Goal: Transaction & Acquisition: Purchase product/service

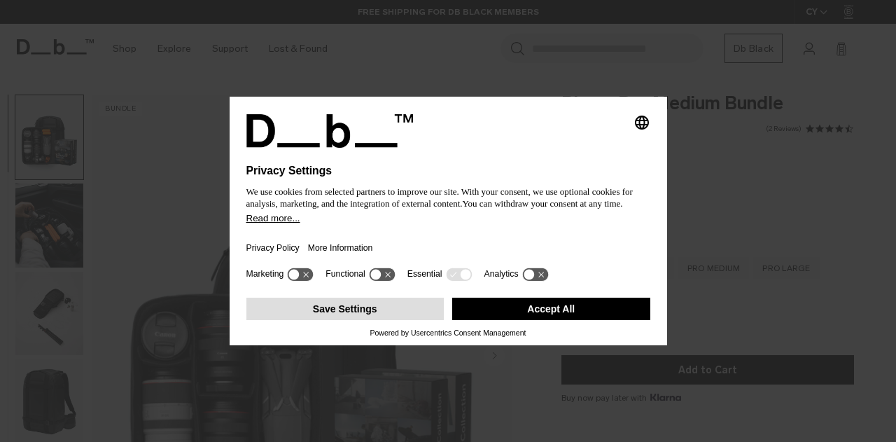
click at [379, 311] on button "Save Settings" at bounding box center [345, 308] width 198 height 22
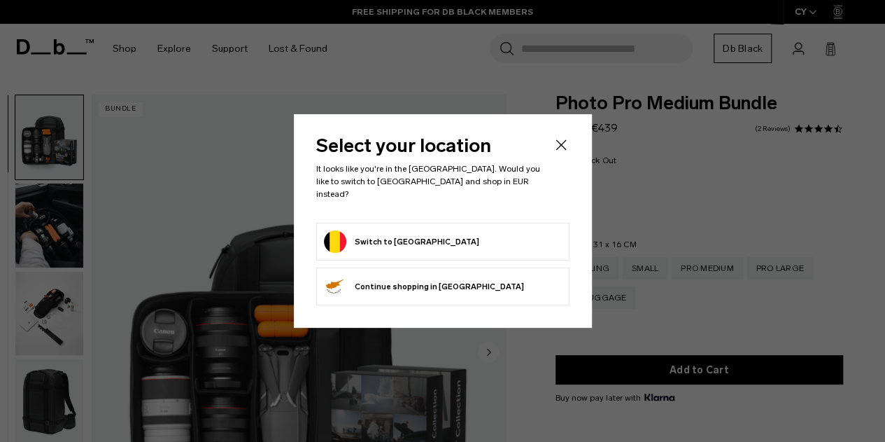
click at [561, 150] on icon "Close" at bounding box center [561, 144] width 17 height 17
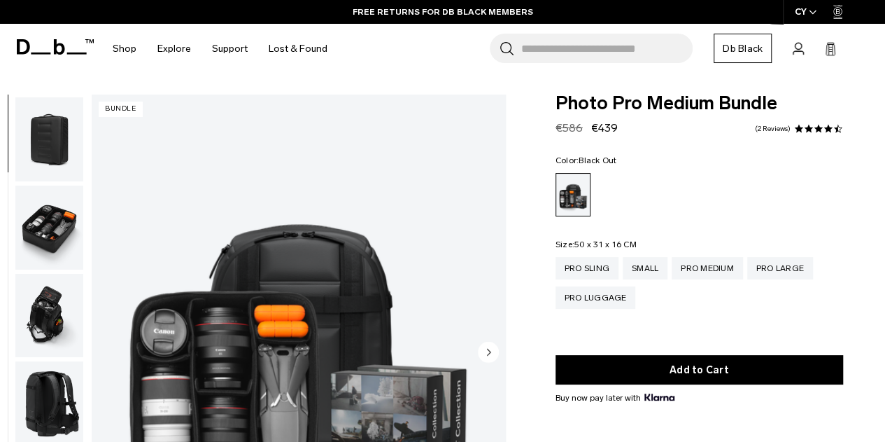
click at [64, 233] on img "button" at bounding box center [49, 227] width 68 height 84
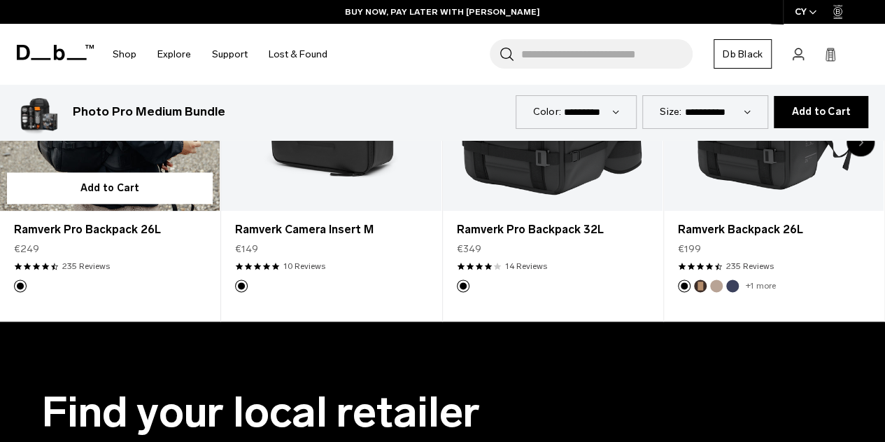
scroll to position [210, 0]
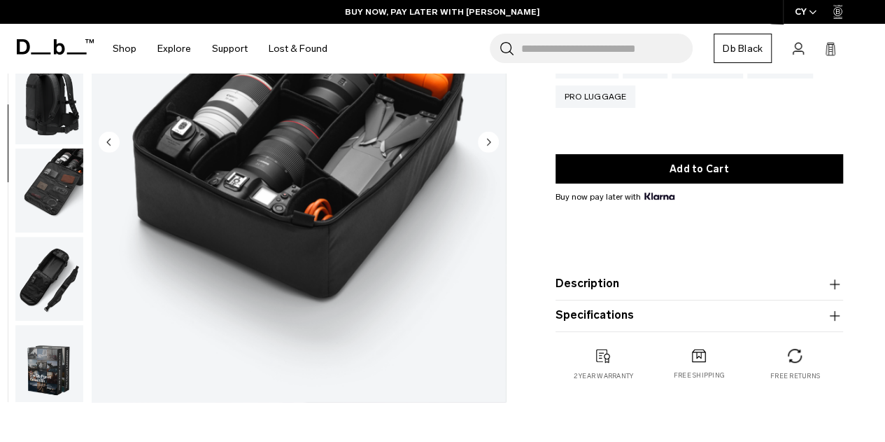
click at [43, 282] on img "button" at bounding box center [49, 279] width 68 height 84
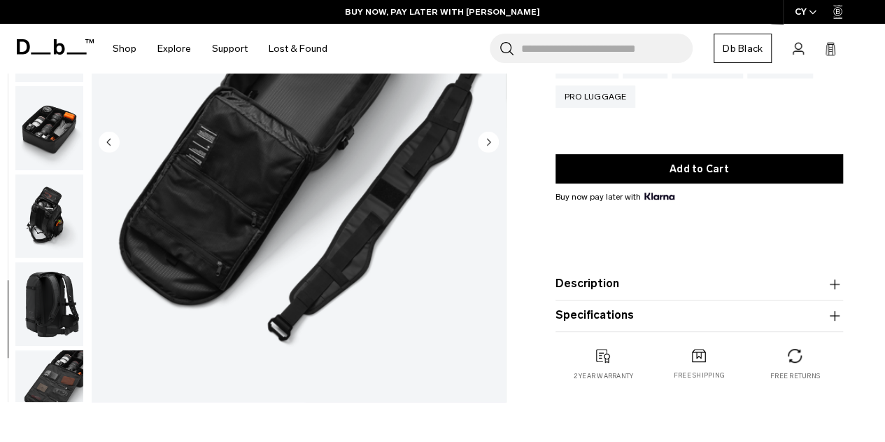
click at [64, 370] on img "button" at bounding box center [49, 392] width 68 height 84
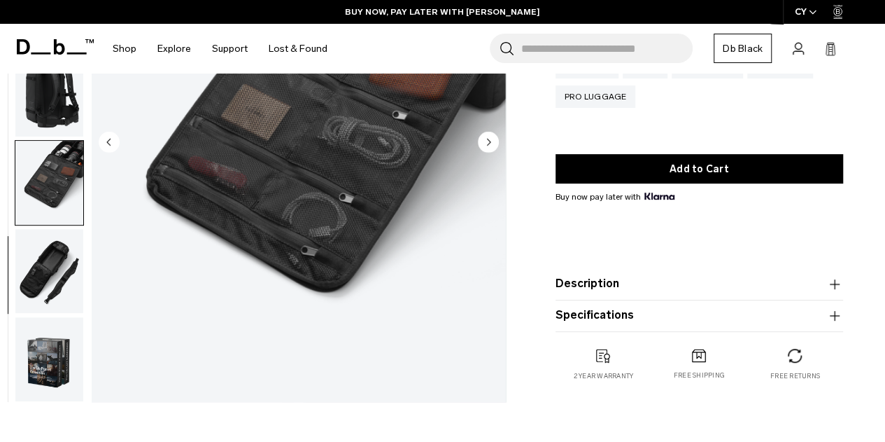
scroll to position [0, 0]
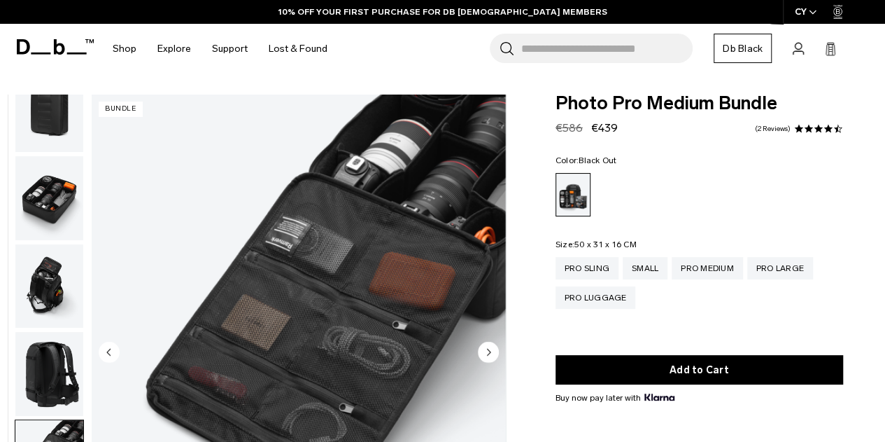
click at [52, 292] on img "button" at bounding box center [49, 286] width 68 height 84
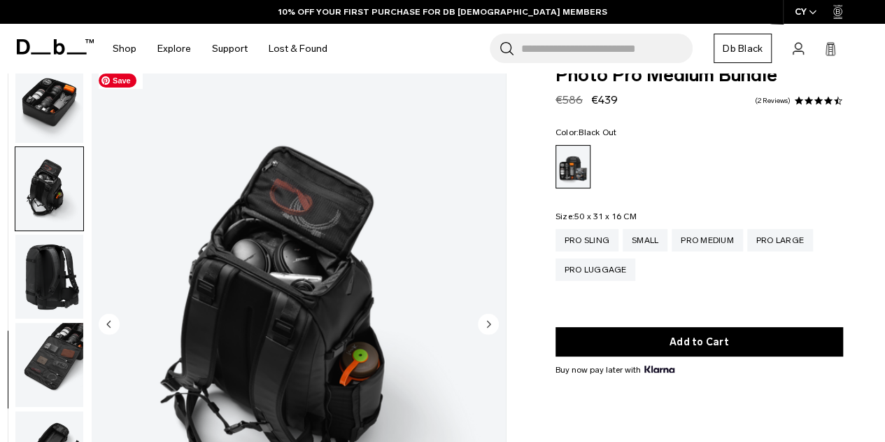
scroll to position [70, 0]
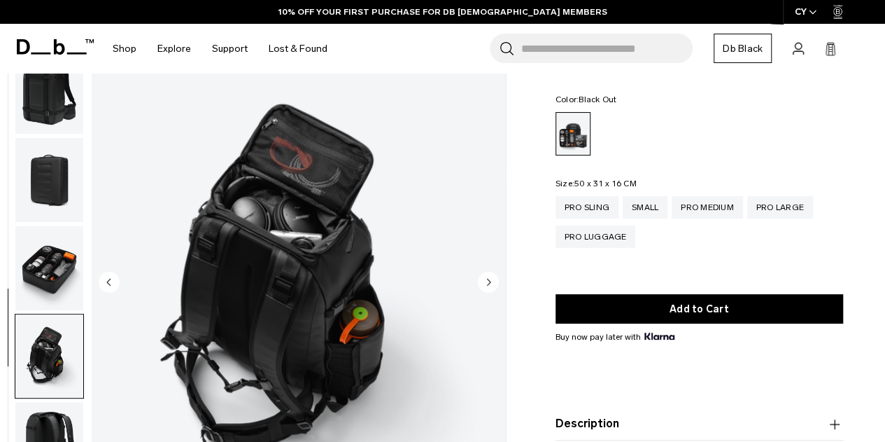
click at [57, 269] on img "button" at bounding box center [49, 268] width 68 height 84
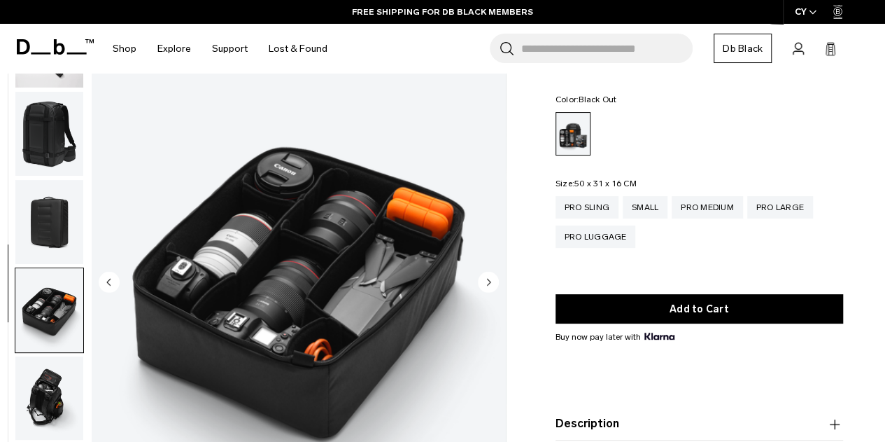
scroll to position [161, 0]
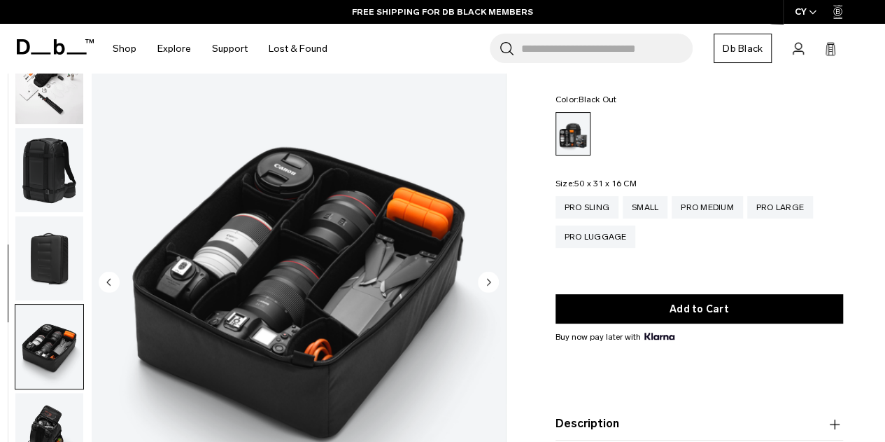
click at [61, 171] on img "button" at bounding box center [49, 170] width 68 height 84
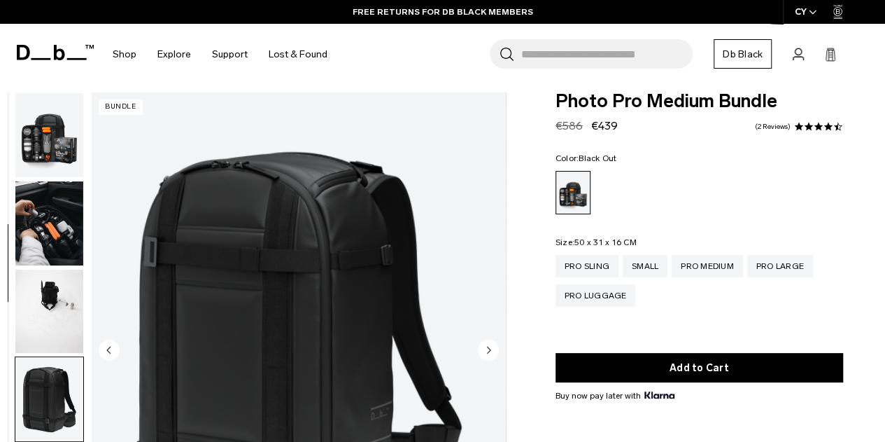
scroll to position [0, 0]
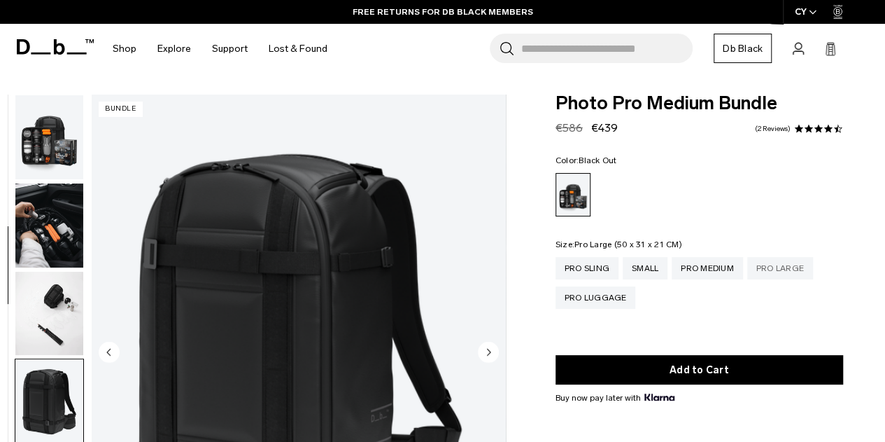
click at [778, 271] on div "Pro Large" at bounding box center [780, 268] width 66 height 22
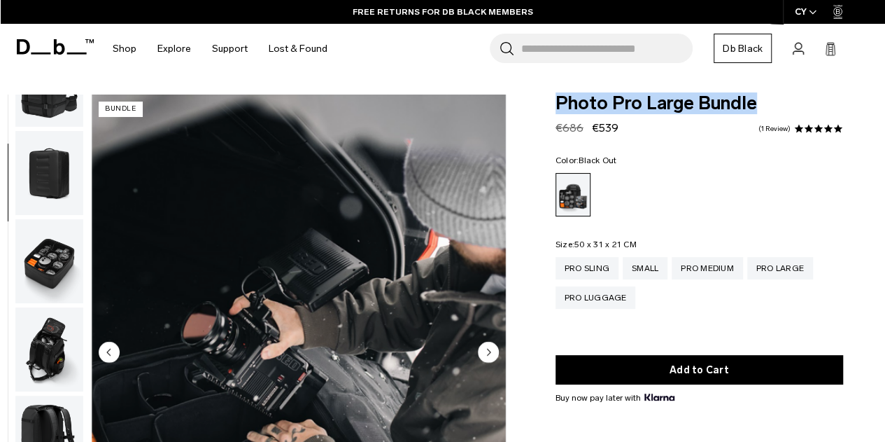
drag, startPoint x: 560, startPoint y: 102, endPoint x: 770, endPoint y: 101, distance: 210.6
click at [770, 101] on span "Photo Pro Large Bundle" at bounding box center [700, 103] width 288 height 18
copy span "Photo Pro Large Bundle"
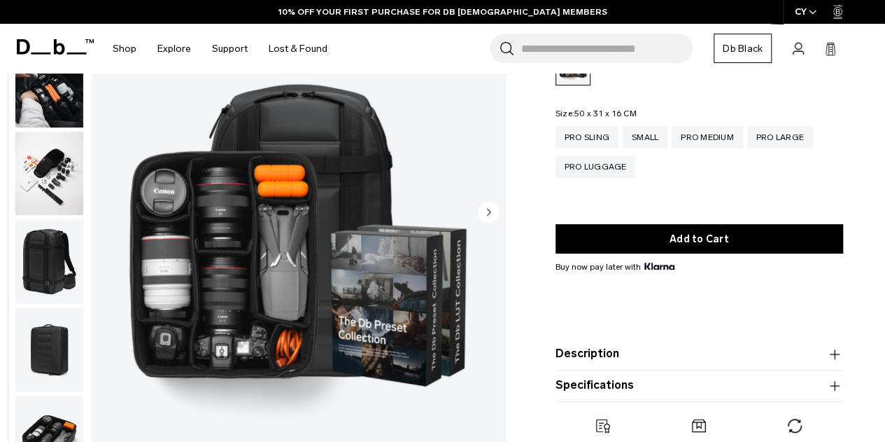
click at [56, 170] on img "button" at bounding box center [49, 174] width 68 height 84
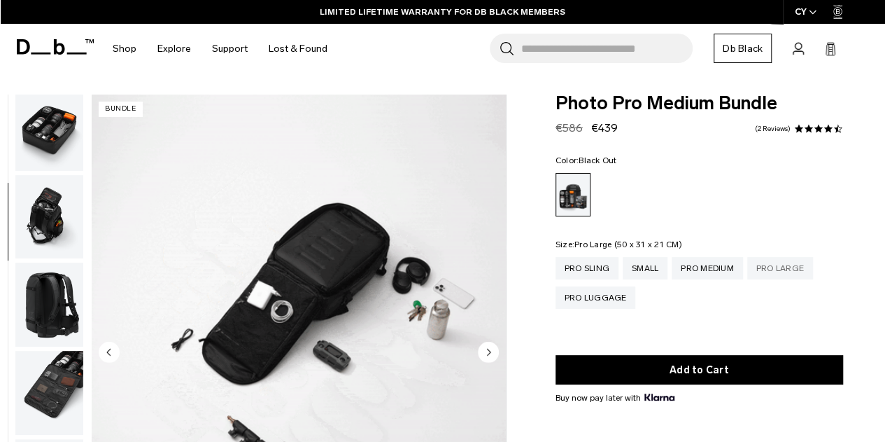
click at [778, 265] on div "Pro Large" at bounding box center [780, 268] width 66 height 22
